Goal: Task Accomplishment & Management: Complete application form

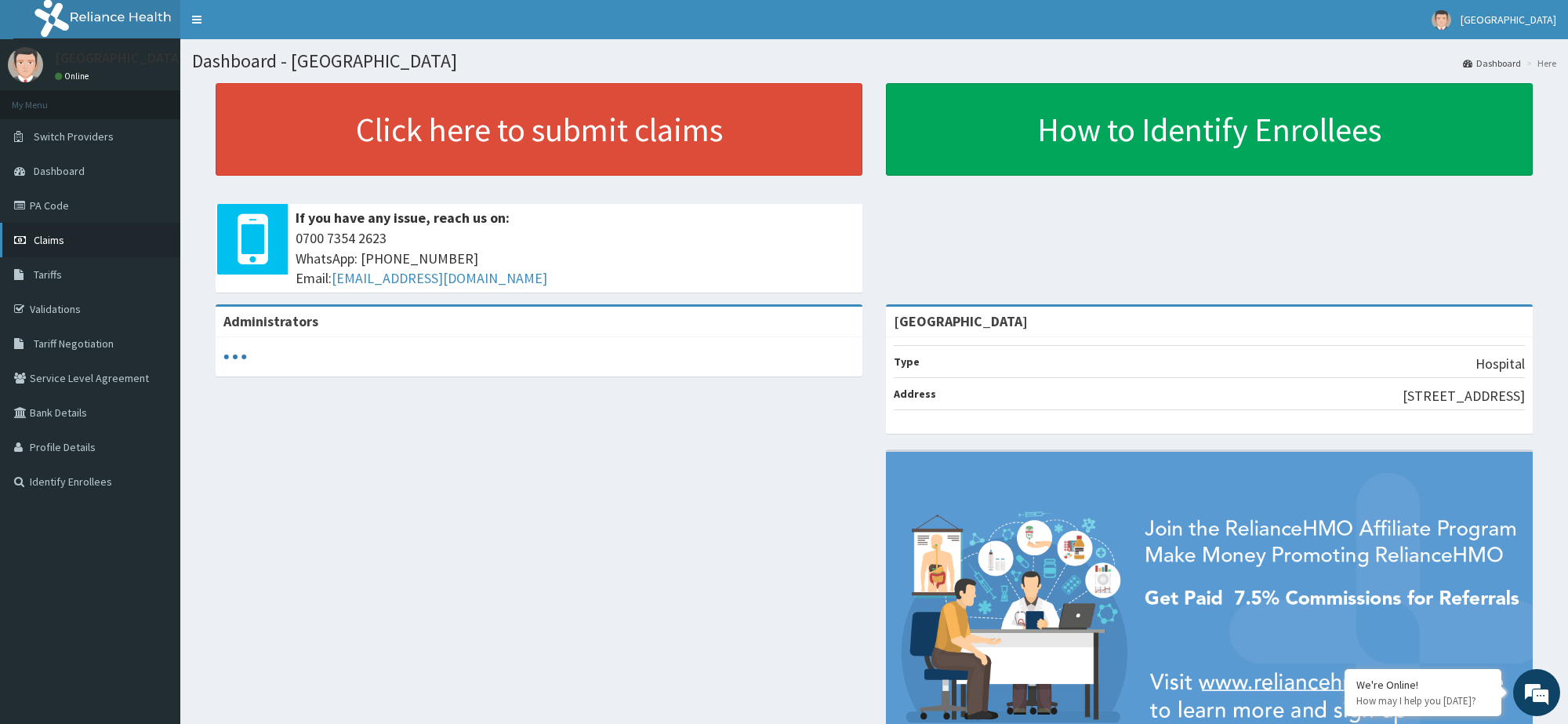
click at [55, 236] on span "Claims" at bounding box center [49, 240] width 30 height 14
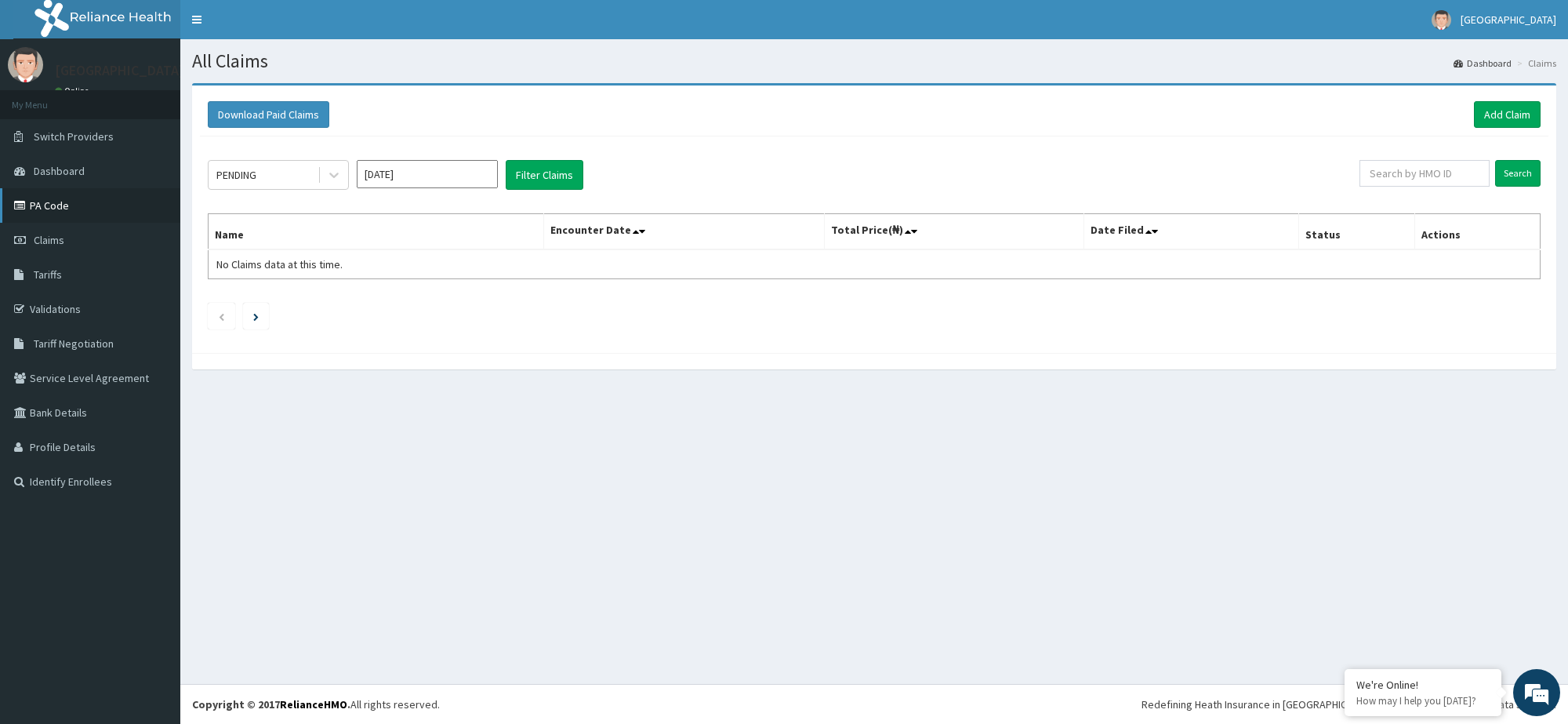
click at [92, 202] on link "PA Code" at bounding box center [90, 206] width 180 height 35
click at [1507, 120] on link "Add Claim" at bounding box center [1507, 114] width 67 height 26
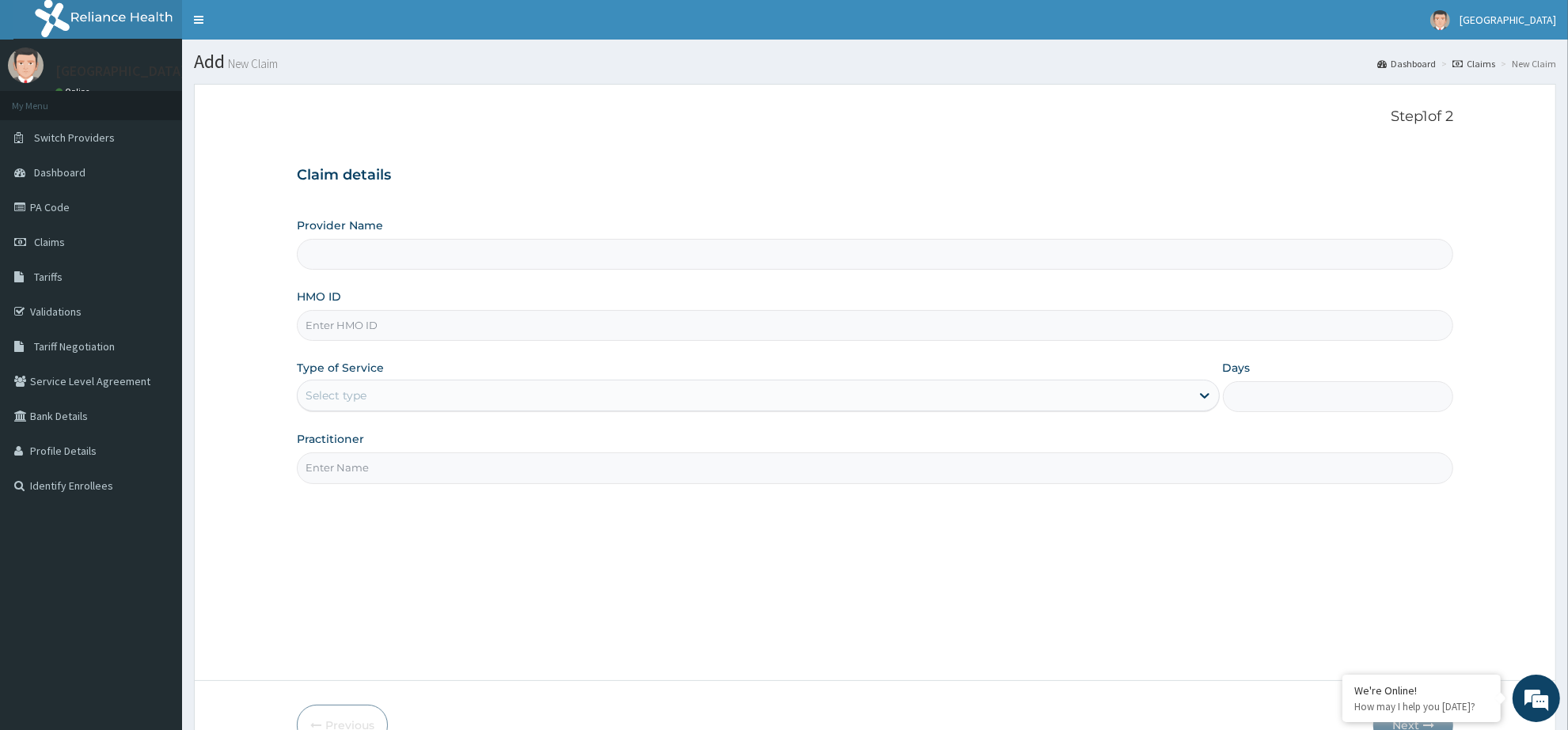
type input "[GEOGRAPHIC_DATA]"
type input "SRH/10027/B"
click at [534, 401] on div "Select type" at bounding box center [744, 395] width 892 height 25
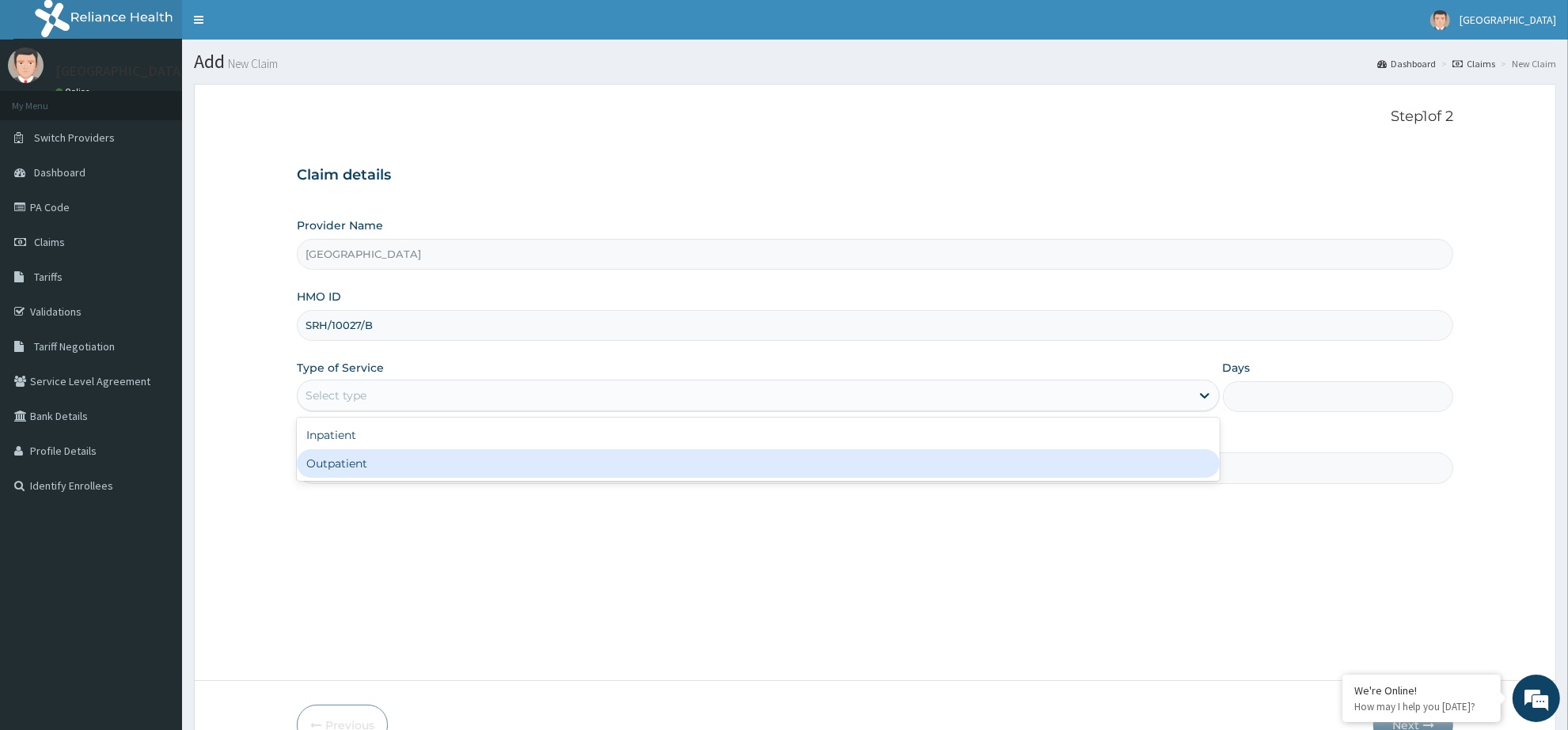
click at [468, 467] on div "Outpatient" at bounding box center [758, 463] width 923 height 28
type input "1"
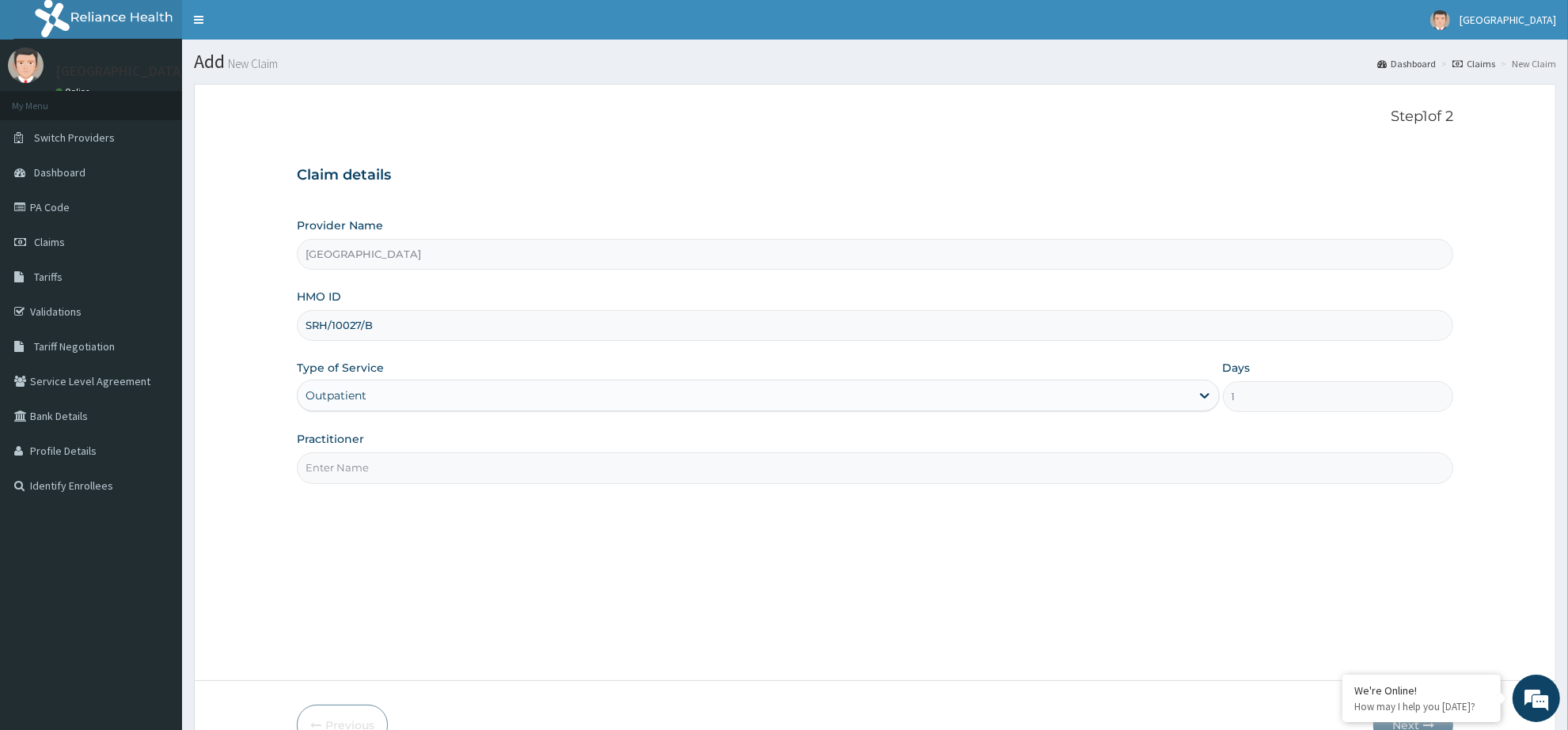
click at [469, 463] on input "Practitioner" at bounding box center [874, 468] width 1156 height 31
type input "[PERSON_NAME]"
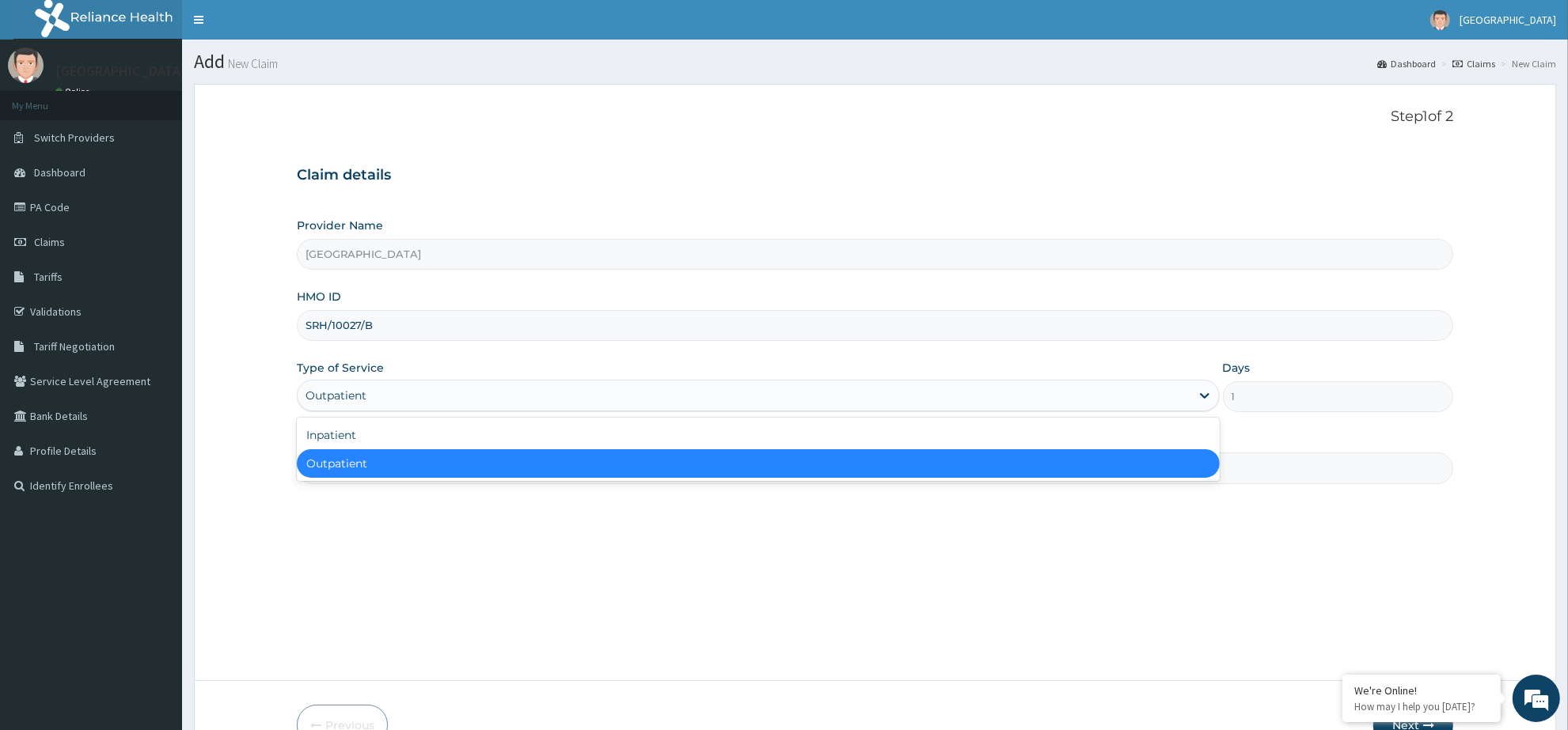
click at [528, 400] on div "Outpatient" at bounding box center [744, 395] width 892 height 25
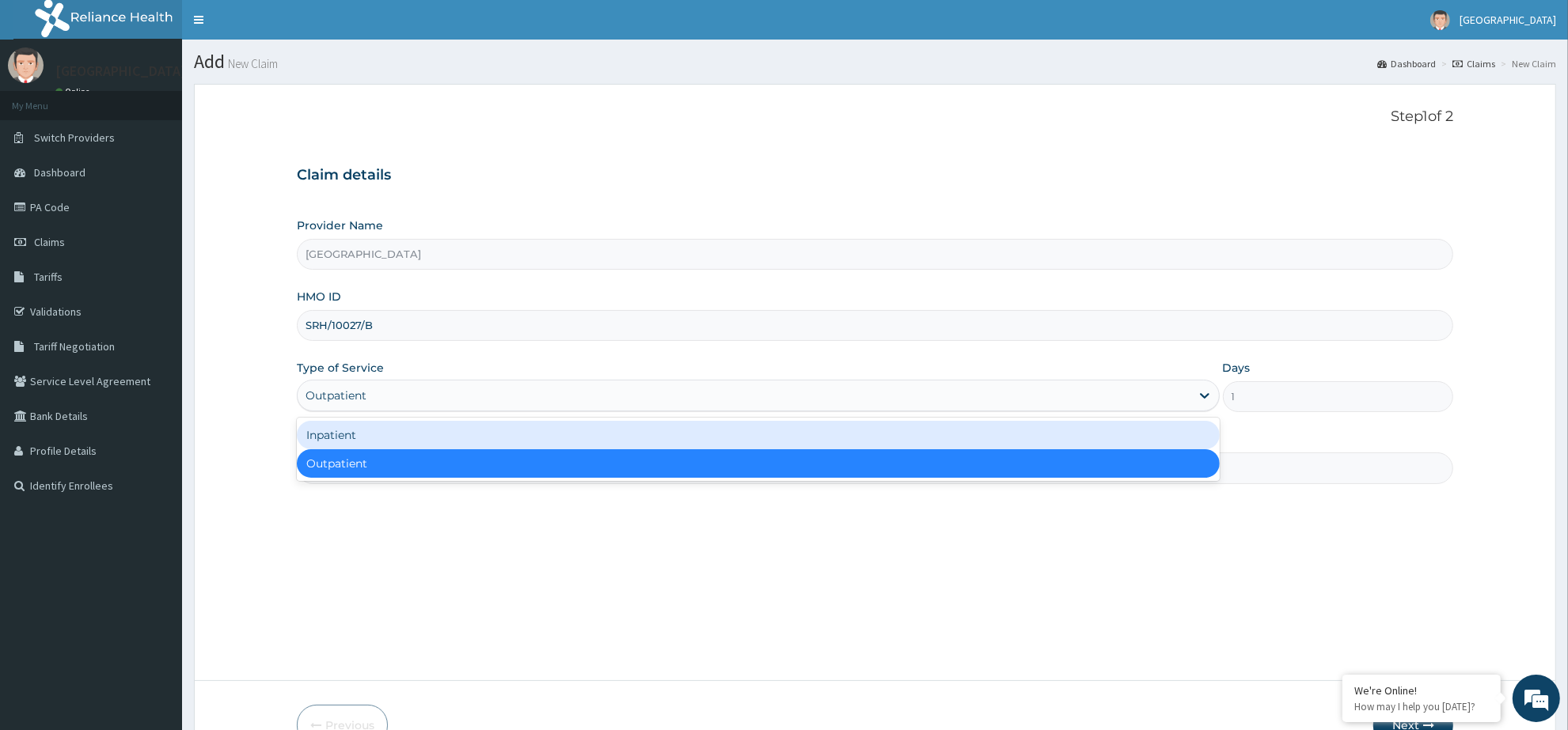
click at [496, 441] on div "Inpatient" at bounding box center [758, 435] width 923 height 28
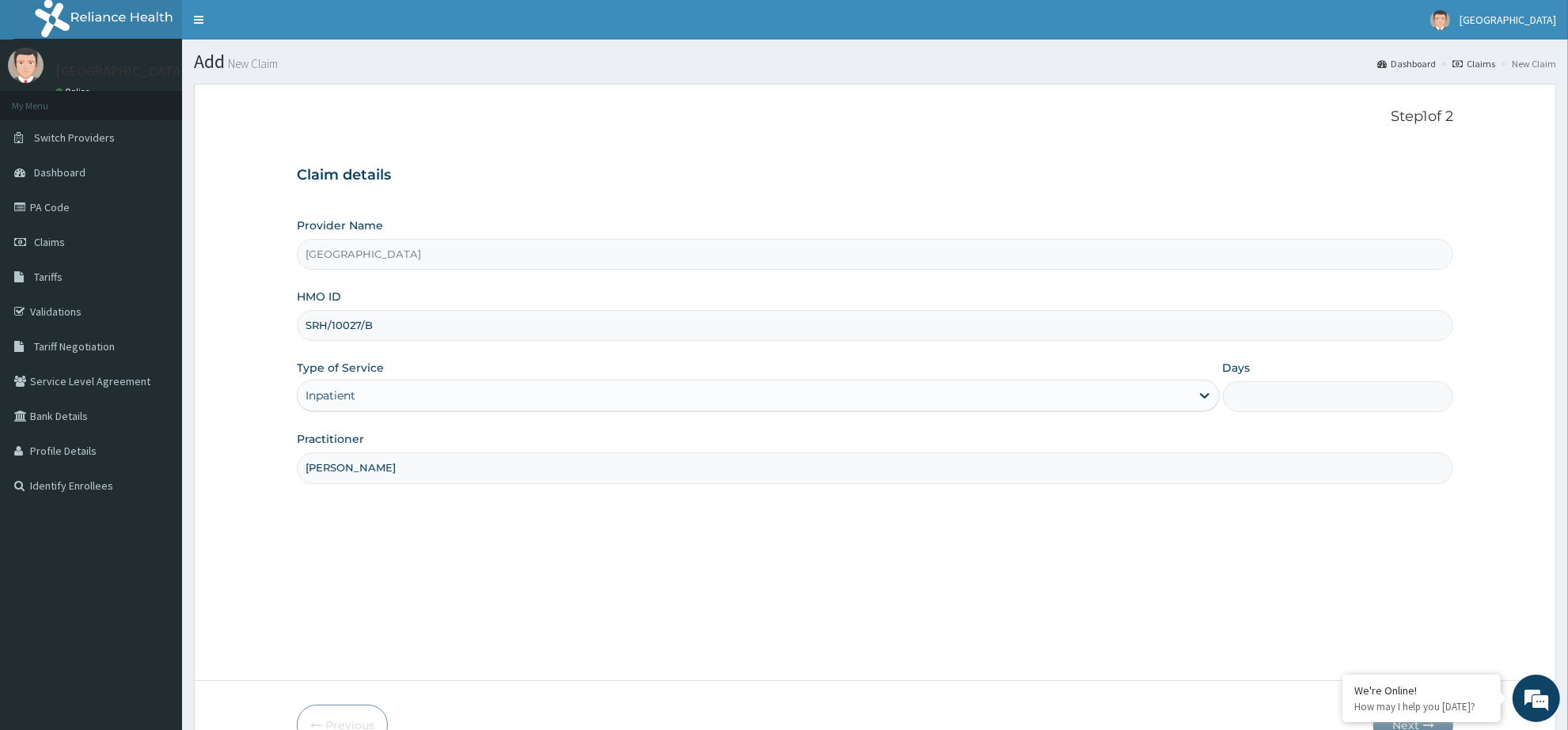
click at [1271, 393] on input "Days" at bounding box center [1337, 396] width 230 height 31
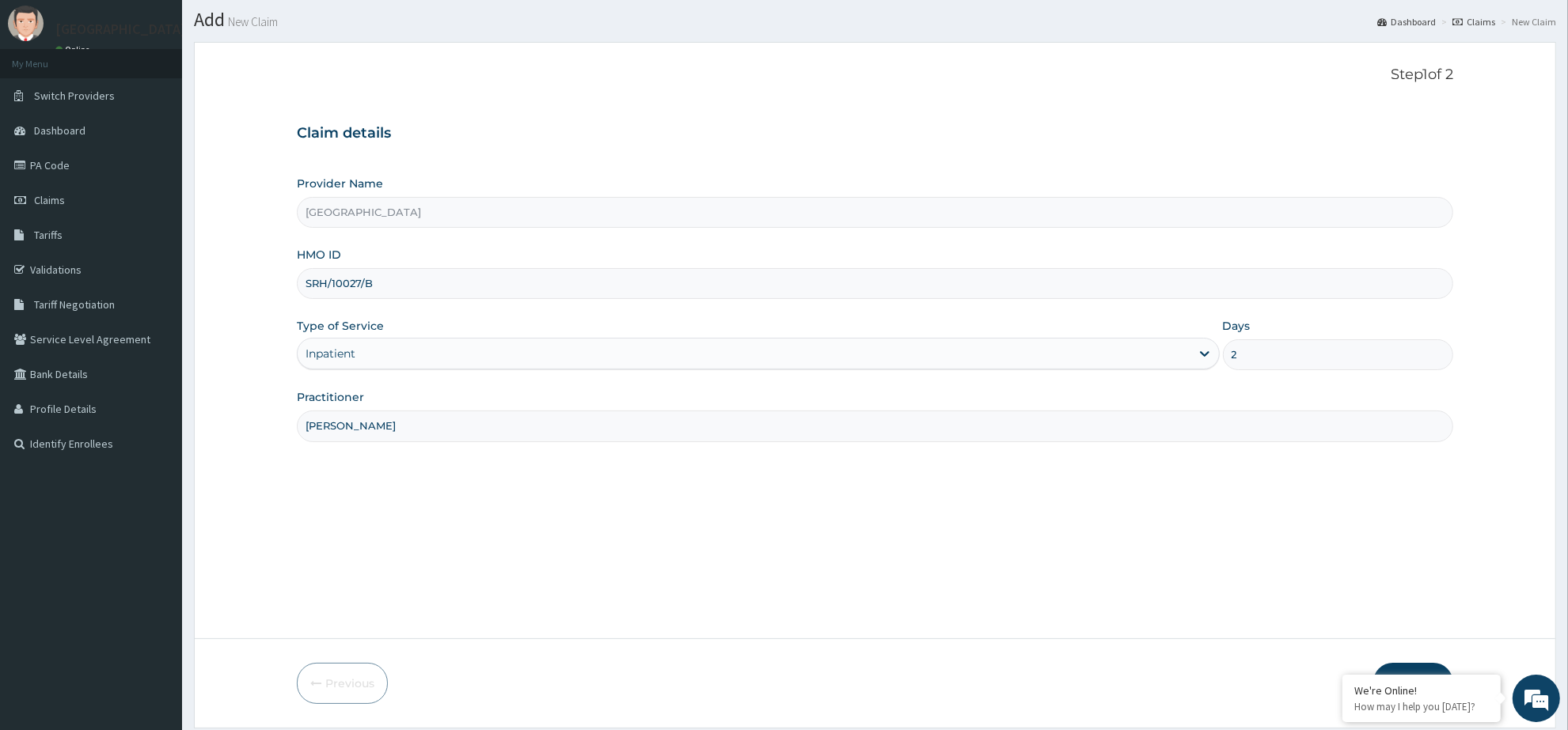
scroll to position [92, 0]
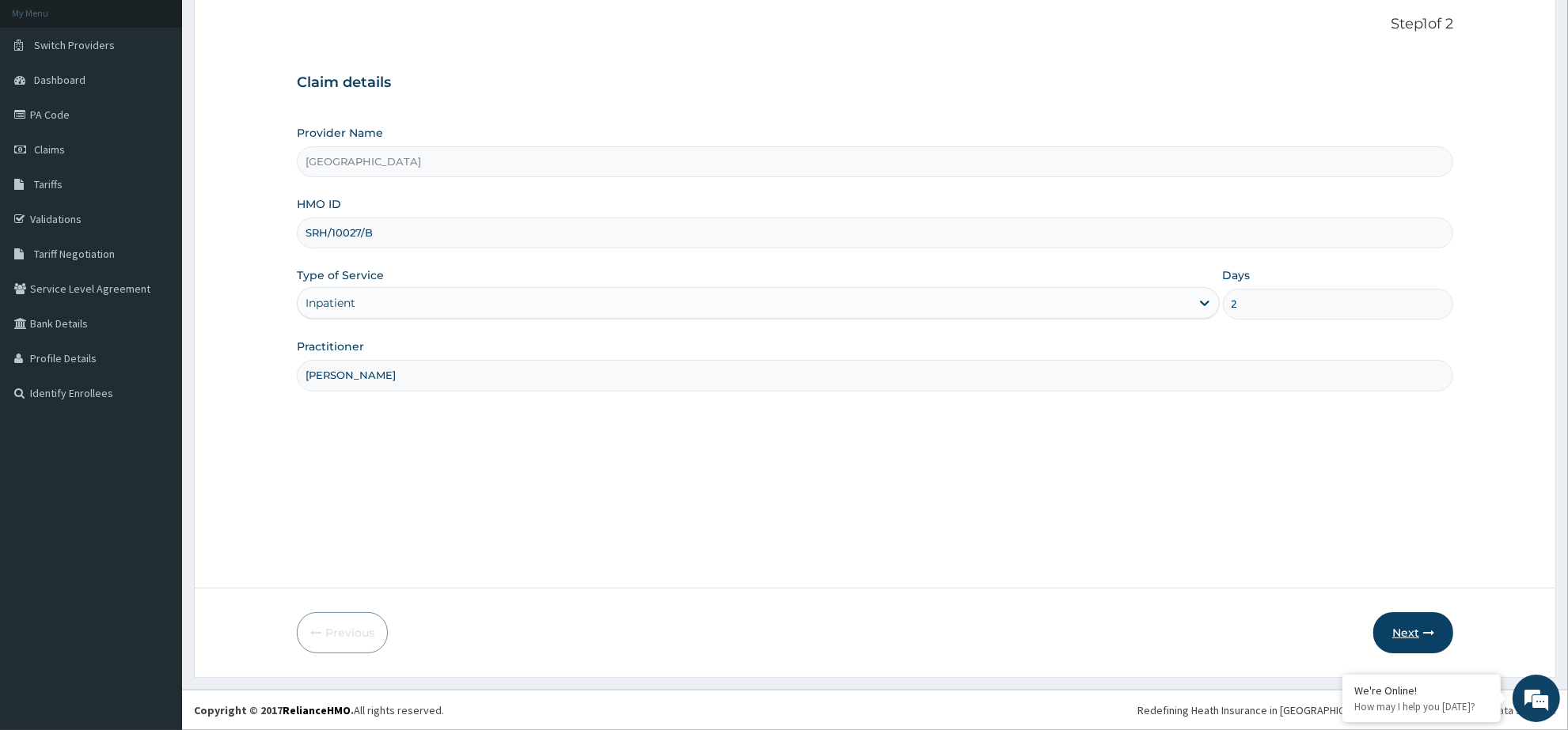
type input "2"
click at [1394, 634] on button "Next" at bounding box center [1413, 633] width 80 height 42
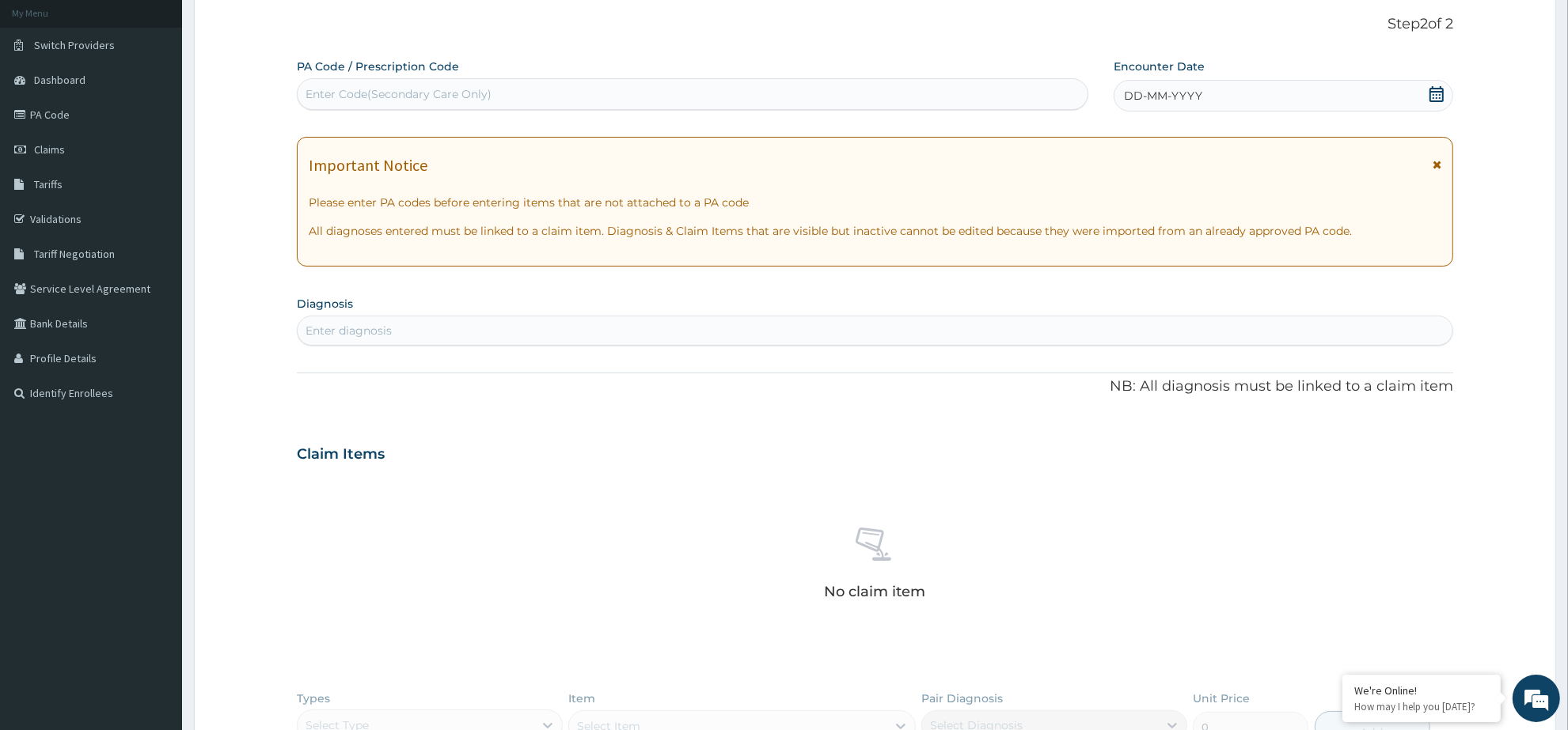
click at [857, 88] on div "Enter Code(Secondary Care Only)" at bounding box center [692, 94] width 790 height 25
click at [1438, 90] on icon at bounding box center [1436, 94] width 16 height 16
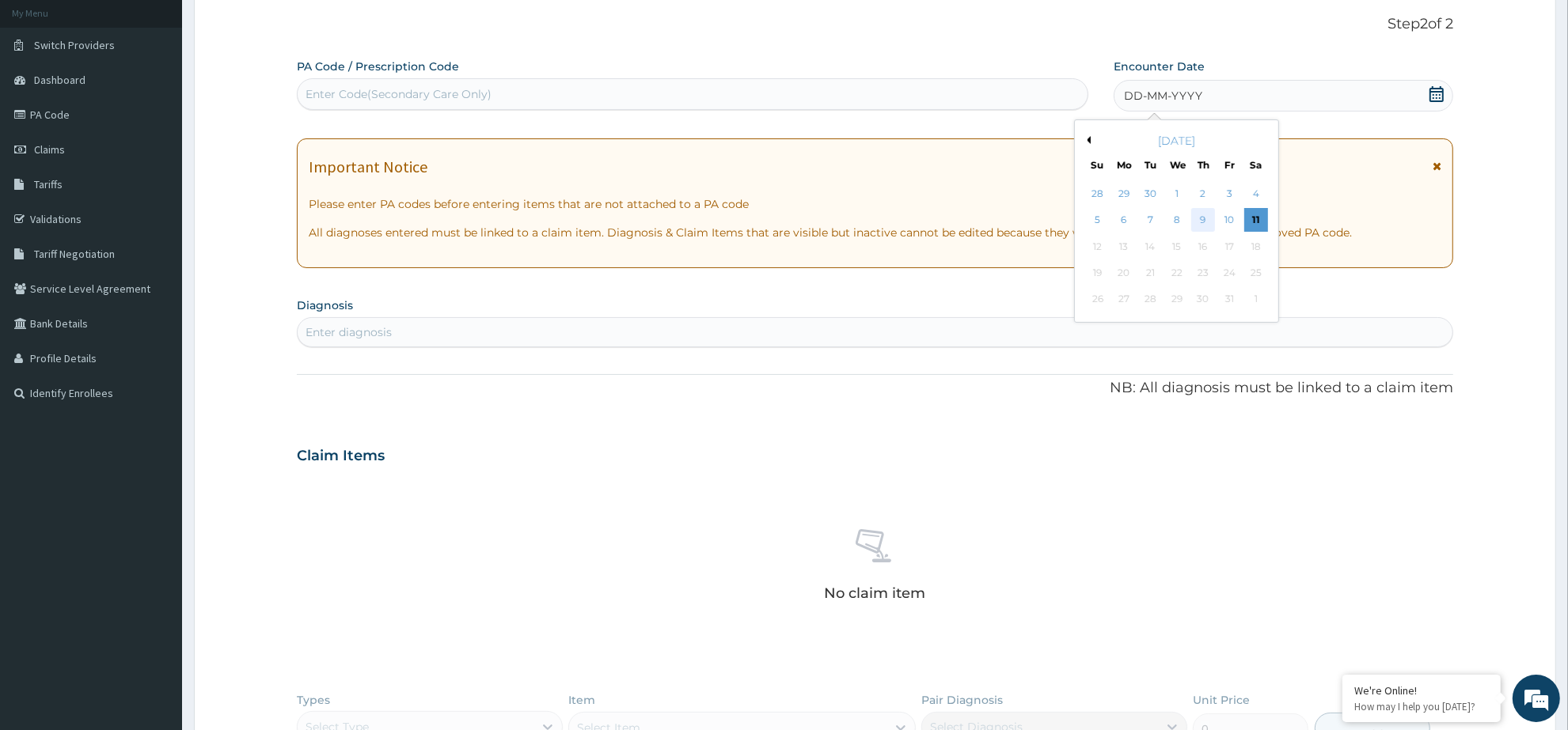
click at [1207, 224] on div "9" at bounding box center [1202, 220] width 24 height 24
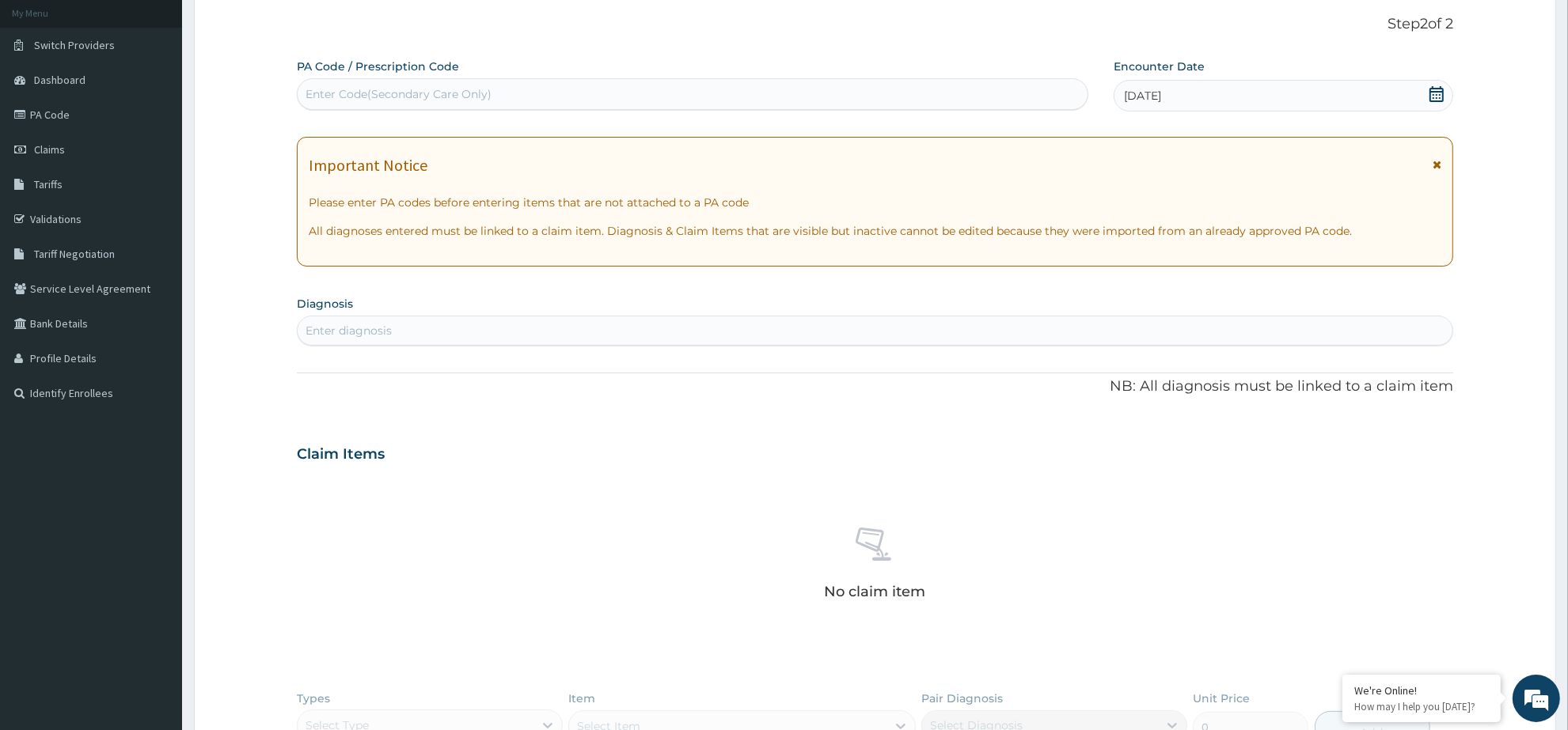
click at [504, 322] on div "Enter diagnosis" at bounding box center [875, 331] width 1155 height 25
type input "[MEDICAL_DATA]"
